Goal: Task Accomplishment & Management: Use online tool/utility

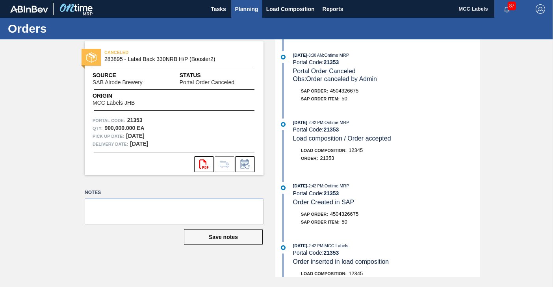
click at [245, 7] on span "Planning" at bounding box center [246, 8] width 23 height 9
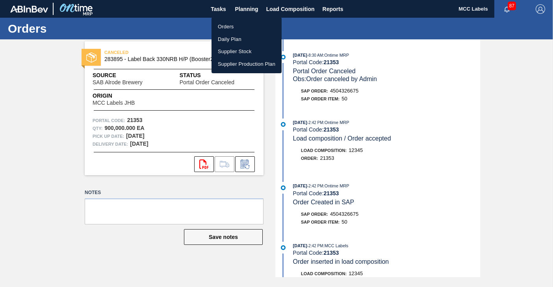
click at [227, 28] on li "Orders" at bounding box center [247, 26] width 70 height 13
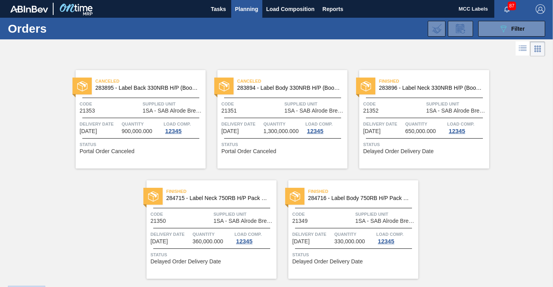
click at [151, 125] on span "Quantity" at bounding box center [142, 124] width 40 height 8
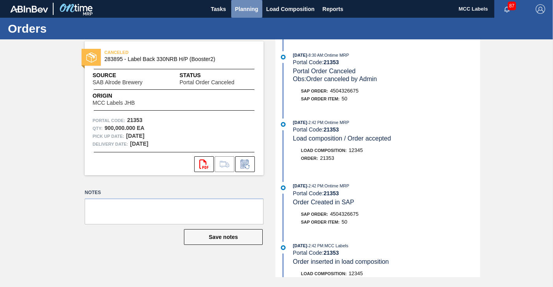
click at [240, 9] on span "Planning" at bounding box center [246, 8] width 23 height 9
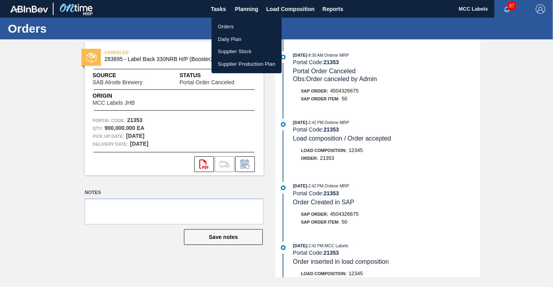
click at [224, 23] on li "Orders" at bounding box center [247, 26] width 70 height 13
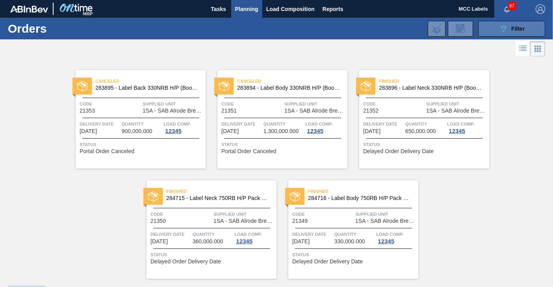
click at [493, 25] on button "089F7B8B-B2A5-4AFE-B5C0-19BA573D28AC Filter" at bounding box center [511, 29] width 67 height 16
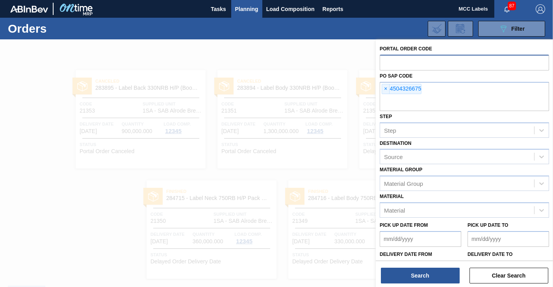
click at [388, 63] on input "text" at bounding box center [464, 62] width 169 height 15
type input "3"
click at [384, 86] on span "×" at bounding box center [385, 88] width 7 height 9
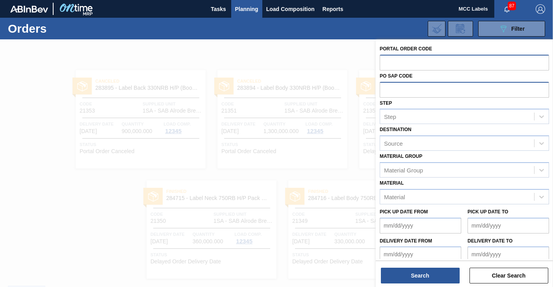
click at [383, 63] on input "text" at bounding box center [464, 62] width 169 height 15
type input "31358"
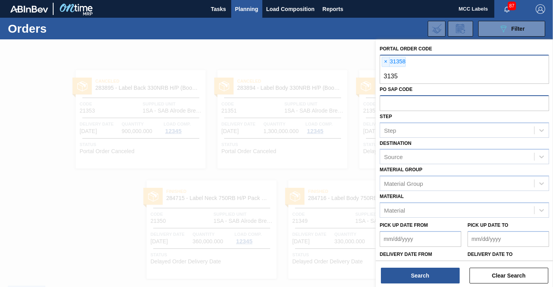
type input "31359"
type input "31360"
type input "31361"
type input "31363"
type input "31365"
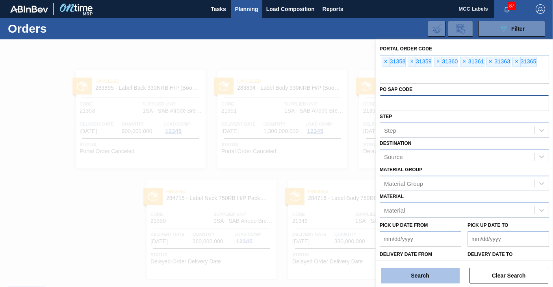
click at [431, 271] on button "Search" at bounding box center [420, 276] width 79 height 16
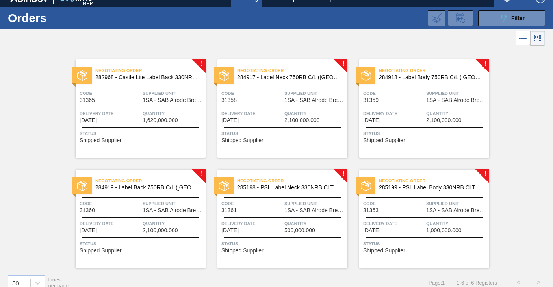
scroll to position [21, 0]
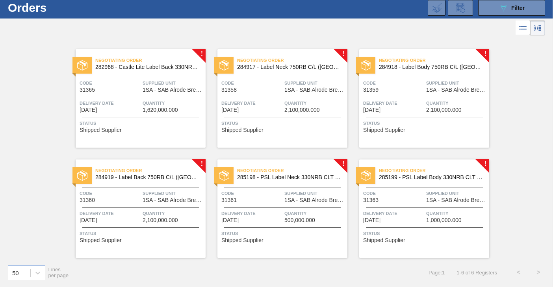
click at [151, 106] on span "Quantity" at bounding box center [173, 103] width 61 height 8
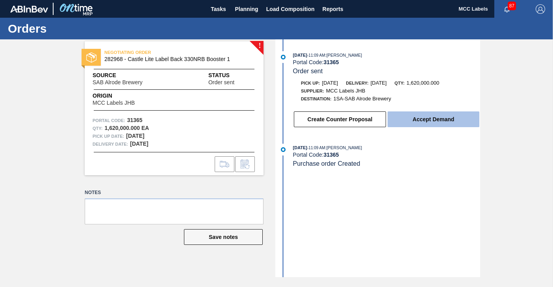
drag, startPoint x: 415, startPoint y: 121, endPoint x: 409, endPoint y: 121, distance: 6.3
click at [409, 121] on button "Accept Demand" at bounding box center [434, 120] width 92 height 16
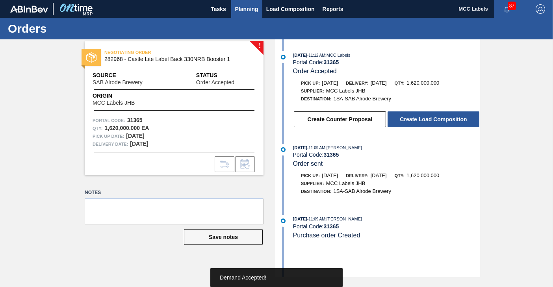
click at [240, 14] on button "Planning" at bounding box center [246, 9] width 31 height 18
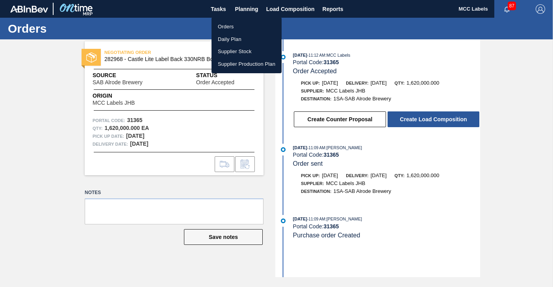
click at [217, 27] on li "Orders" at bounding box center [247, 26] width 70 height 13
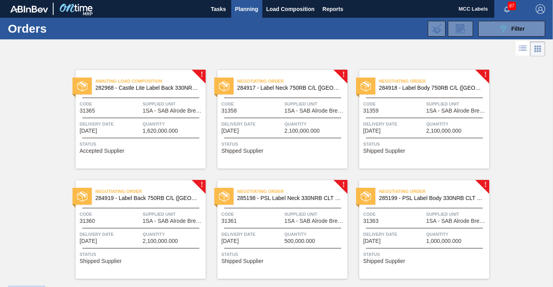
click at [270, 118] on div "Negotiating Order 284917 - Label Neck 750RB C/L ([GEOGRAPHIC_DATA]) Code 31358 …" at bounding box center [283, 119] width 130 height 99
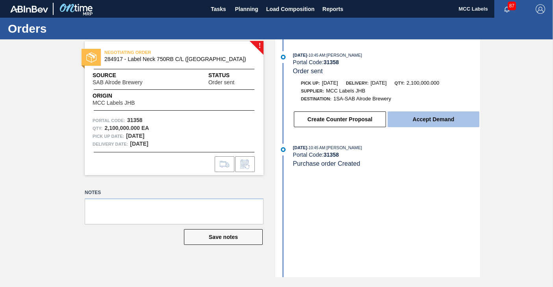
click at [431, 115] on button "Accept Demand" at bounding box center [434, 120] width 92 height 16
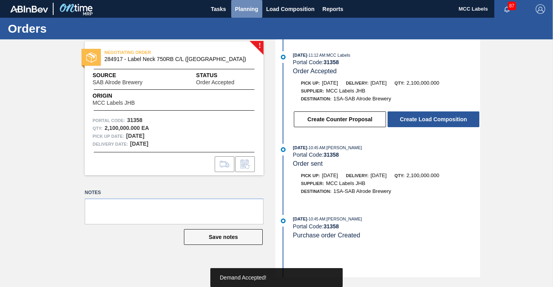
drag, startPoint x: 236, startPoint y: 7, endPoint x: 235, endPoint y: 19, distance: 11.9
click at [236, 7] on span "Planning" at bounding box center [246, 8] width 23 height 9
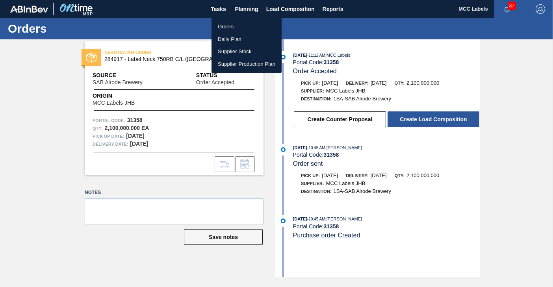
click at [227, 27] on li "Orders" at bounding box center [247, 26] width 70 height 13
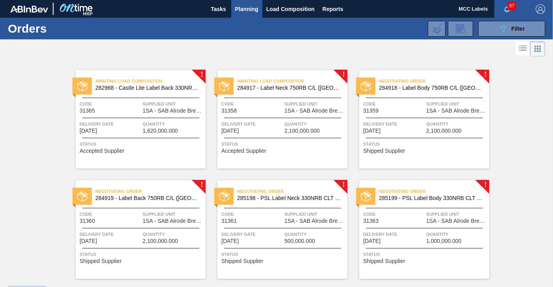
click at [431, 117] on div "Negotiating Order 284918 - Label Body 750RB C/L ([GEOGRAPHIC_DATA]) Code 31359 …" at bounding box center [424, 119] width 130 height 99
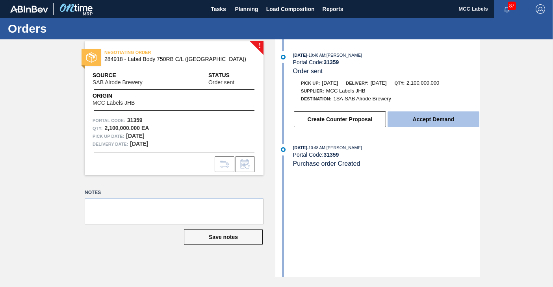
drag, startPoint x: 464, startPoint y: 116, endPoint x: 455, endPoint y: 112, distance: 10.2
click at [455, 112] on button "Accept Demand" at bounding box center [434, 120] width 92 height 16
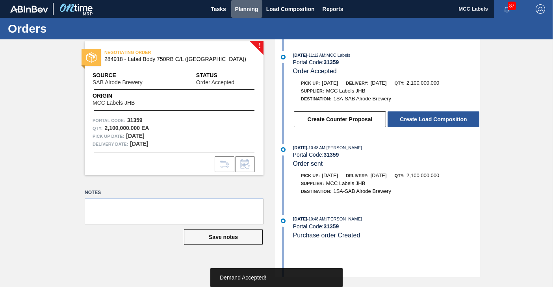
drag, startPoint x: 248, startPoint y: 8, endPoint x: 235, endPoint y: 20, distance: 17.6
click at [247, 8] on span "Planning" at bounding box center [246, 8] width 23 height 9
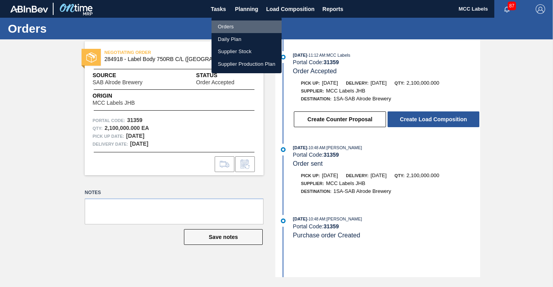
click at [227, 25] on li "Orders" at bounding box center [247, 26] width 70 height 13
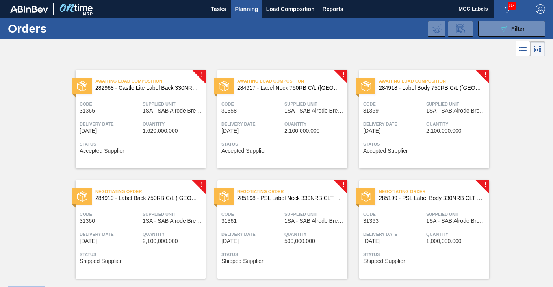
click at [177, 225] on div "Negotiating Order 284919 - Label Back 750RB C/L ([GEOGRAPHIC_DATA]) Code 31360 …" at bounding box center [141, 229] width 130 height 99
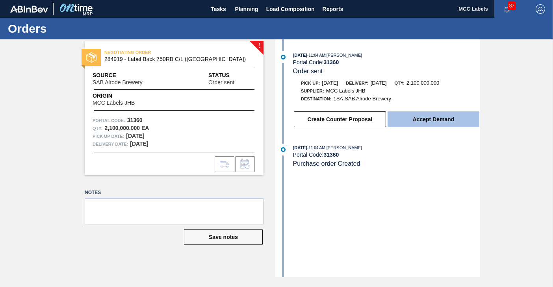
click at [425, 122] on button "Accept Demand" at bounding box center [434, 120] width 92 height 16
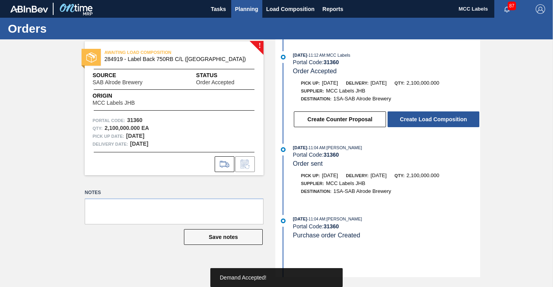
click at [241, 7] on span "Planning" at bounding box center [246, 8] width 23 height 9
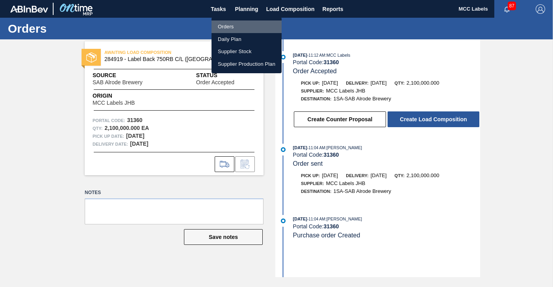
drag, startPoint x: 224, startPoint y: 24, endPoint x: 212, endPoint y: 48, distance: 27.0
click at [224, 24] on li "Orders" at bounding box center [247, 26] width 70 height 13
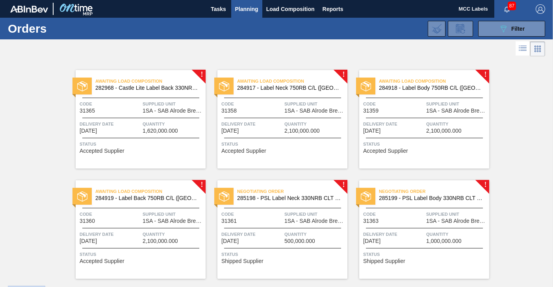
click at [277, 229] on div "Negotiating Order 285198 - PSL Label Neck 330NRB CLT PU 25 Code 31361 Supplied …" at bounding box center [283, 229] width 130 height 99
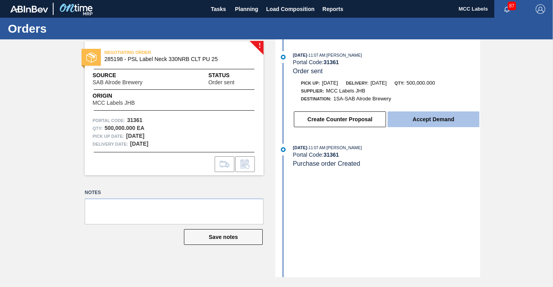
drag, startPoint x: 452, startPoint y: 121, endPoint x: 445, endPoint y: 120, distance: 6.5
click at [445, 120] on button "Accept Demand" at bounding box center [434, 120] width 92 height 16
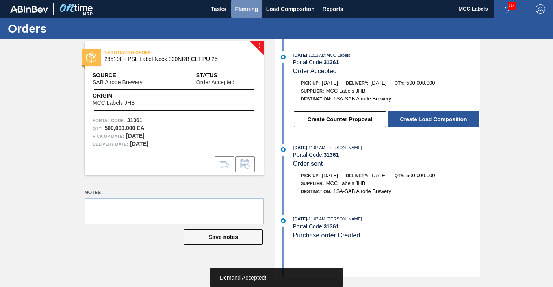
click at [242, 7] on span "Planning" at bounding box center [246, 8] width 23 height 9
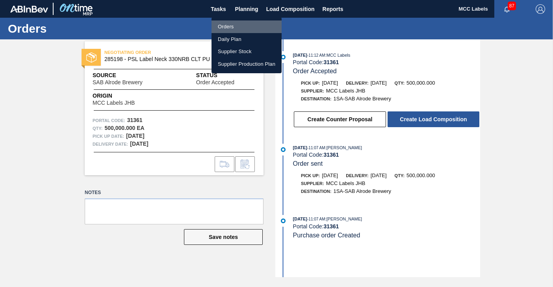
drag, startPoint x: 225, startPoint y: 23, endPoint x: 226, endPoint y: 36, distance: 13.0
click at [225, 24] on li "Orders" at bounding box center [247, 26] width 70 height 13
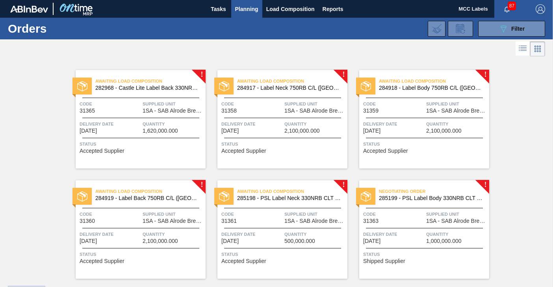
click at [433, 231] on span "Quantity" at bounding box center [456, 235] width 61 height 8
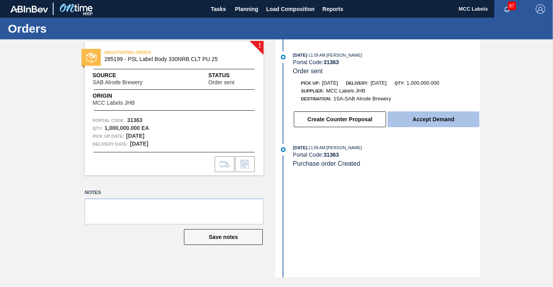
click at [445, 121] on button "Accept Demand" at bounding box center [434, 120] width 92 height 16
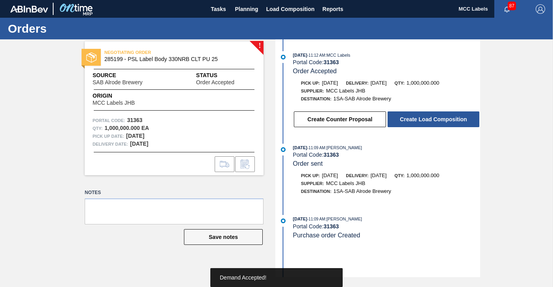
click at [444, 121] on button "Create Load Composition" at bounding box center [434, 120] width 92 height 16
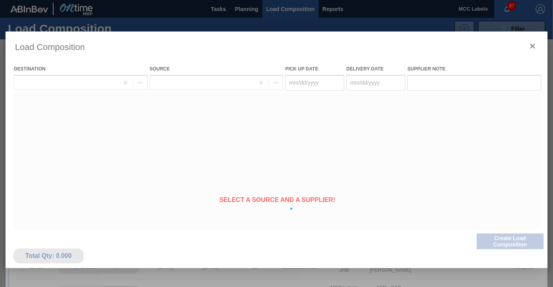
type Date "[DATE]"
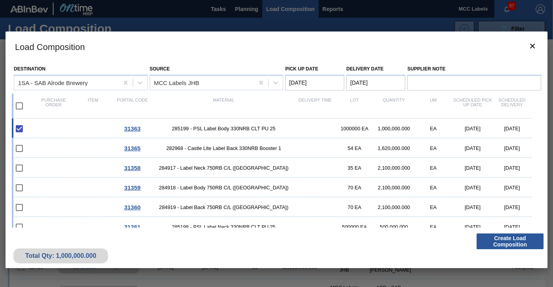
click at [18, 104] on input "checkbox" at bounding box center [19, 106] width 17 height 17
checkbox input "true"
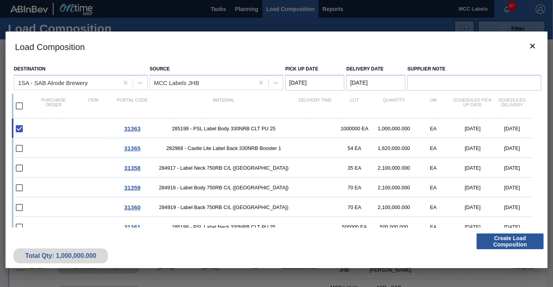
checkbox input "true"
click at [19, 105] on input "checkbox" at bounding box center [19, 106] width 17 height 17
checkbox input "false"
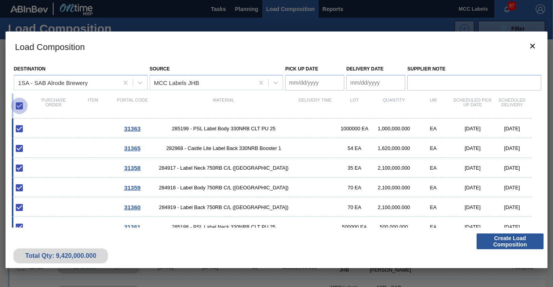
checkbox input "false"
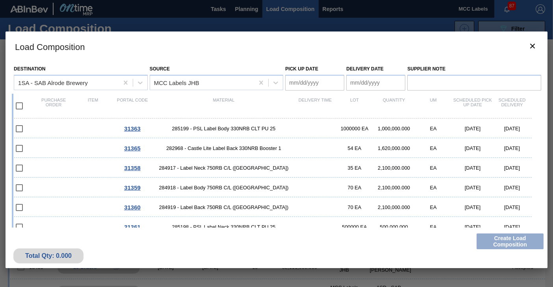
click at [19, 105] on input "checkbox" at bounding box center [19, 106] width 17 height 17
checkbox input "true"
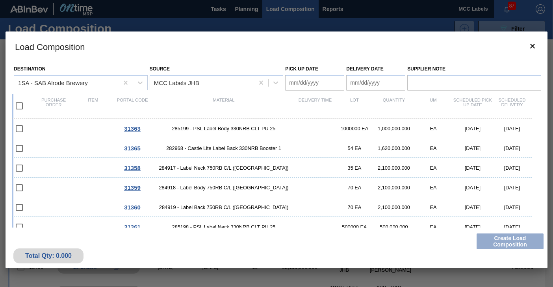
checkbox input "true"
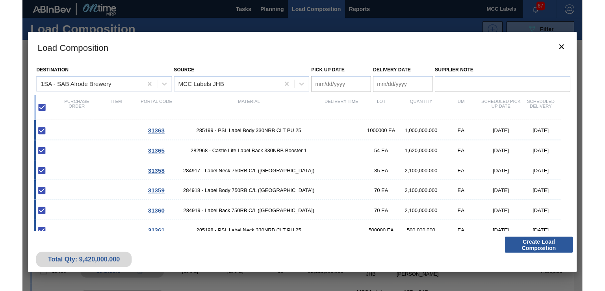
scroll to position [9, 0]
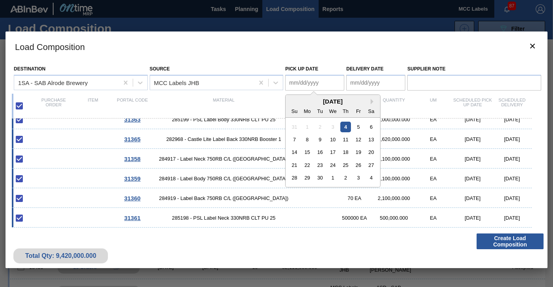
click at [310, 82] on Date "Pick up Date" at bounding box center [314, 83] width 59 height 16
click at [357, 126] on div "5" at bounding box center [358, 126] width 11 height 11
type Date "[DATE]"
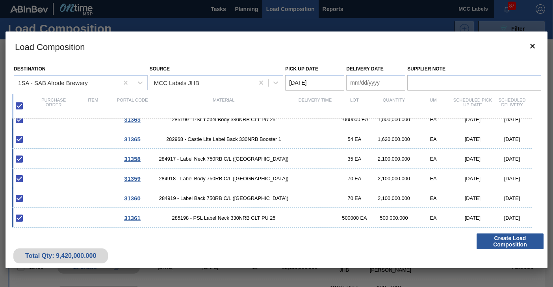
click at [368, 84] on Date "Delivery Date" at bounding box center [375, 83] width 59 height 16
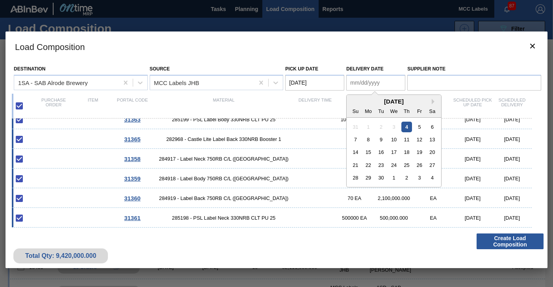
drag, startPoint x: 417, startPoint y: 128, endPoint x: 450, endPoint y: 150, distance: 39.2
click at [418, 128] on div "5" at bounding box center [420, 126] width 11 height 11
type Date "[DATE]"
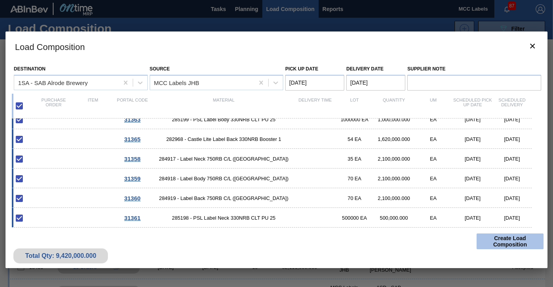
click at [506, 239] on button "Create Load Composition" at bounding box center [510, 242] width 67 height 16
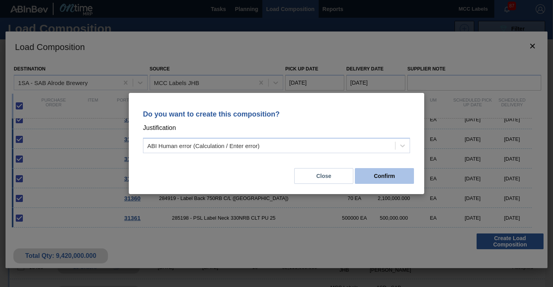
click at [377, 178] on button "Confirm" at bounding box center [384, 176] width 59 height 16
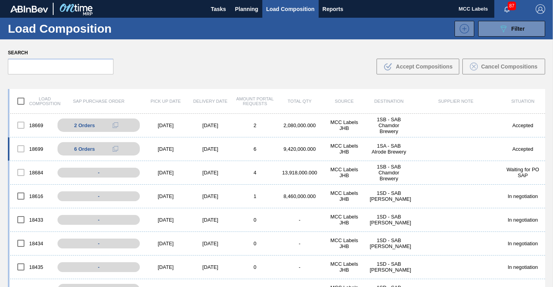
click at [241, 152] on div "6" at bounding box center [255, 149] width 45 height 6
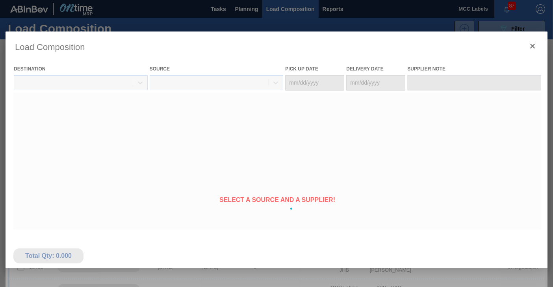
type Date "[DATE]"
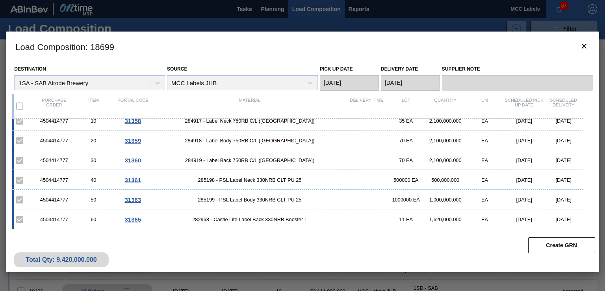
scroll to position [0, 0]
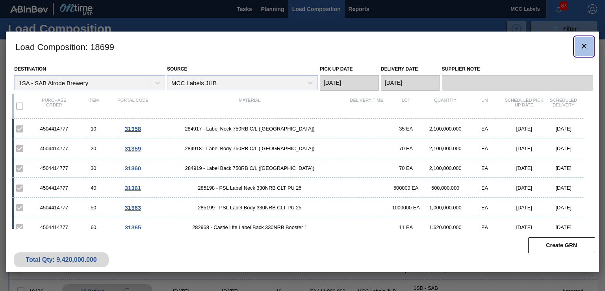
click at [553, 46] on icon "botão de ícone" at bounding box center [584, 45] width 9 height 9
